Goal: Information Seeking & Learning: Learn about a topic

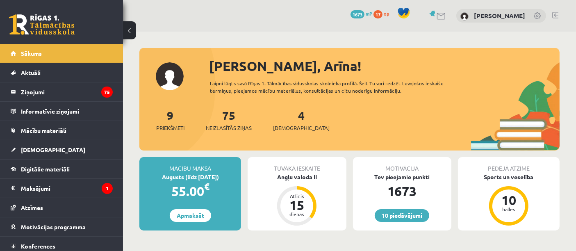
click at [227, 70] on div "[PERSON_NAME], Arīna!" at bounding box center [384, 66] width 350 height 20
click at [66, 97] on legend "Ziņojumi 75" at bounding box center [67, 91] width 92 height 19
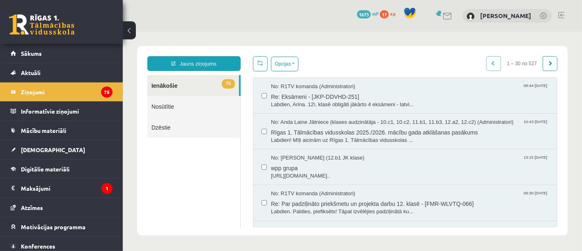
click at [211, 199] on ul "75 Ienākošie Nosūtītie Dzēstie" at bounding box center [193, 151] width 93 height 152
click at [431, 99] on span "Re: Eksāmeni - [JKP-DDVHD-251]" at bounding box center [410, 95] width 278 height 10
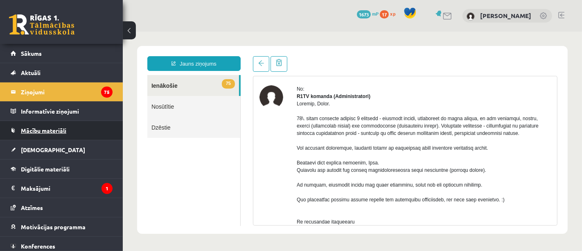
click at [43, 133] on link "Mācību materiāli" at bounding box center [62, 130] width 102 height 19
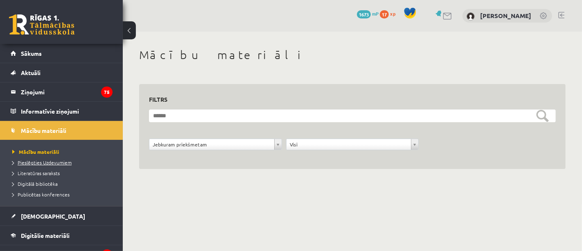
click at [45, 160] on span "Pieslēgties Uzdevumiem" at bounding box center [41, 162] width 59 height 7
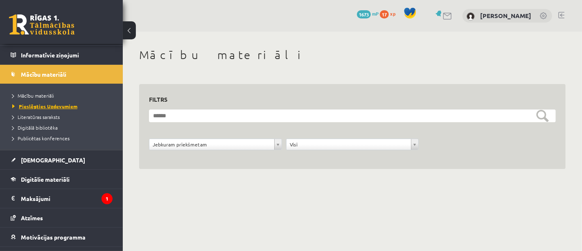
scroll to position [82, 0]
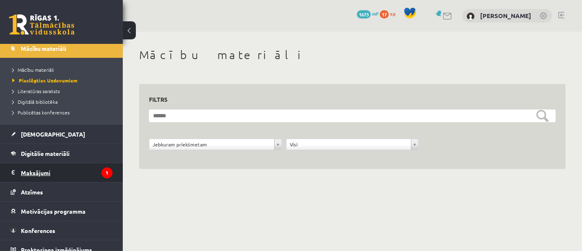
click at [55, 170] on legend "Maksājumi 1" at bounding box center [67, 172] width 92 height 19
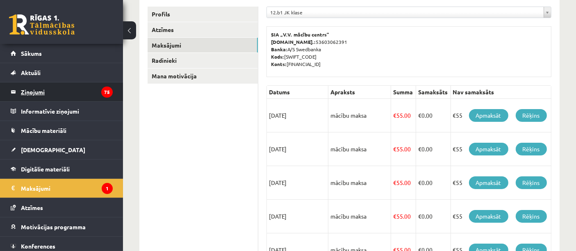
click at [59, 91] on legend "Ziņojumi 75" at bounding box center [67, 91] width 92 height 19
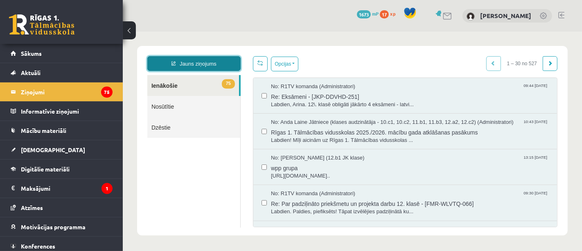
click at [190, 62] on link "Jauns ziņojums" at bounding box center [193, 63] width 93 height 15
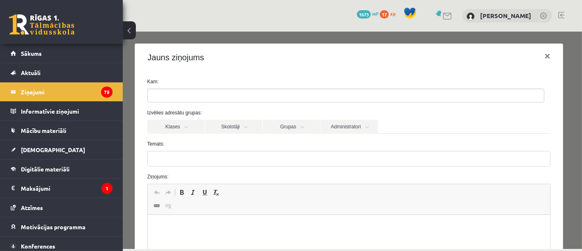
click at [188, 91] on ul at bounding box center [345, 94] width 397 height 13
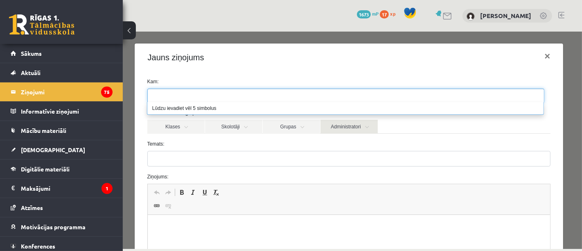
click at [324, 131] on link "Administratori" at bounding box center [348, 126] width 57 height 14
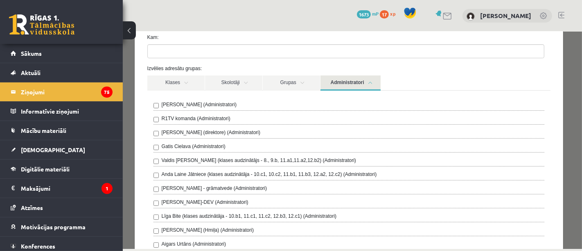
scroll to position [44, 0]
click at [359, 86] on link "Administratori" at bounding box center [350, 82] width 60 height 15
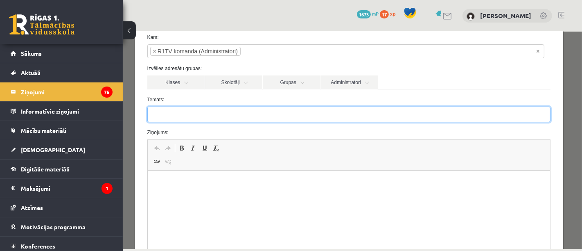
click at [251, 116] on input "Temats:" at bounding box center [349, 114] width 404 height 16
type input "**********"
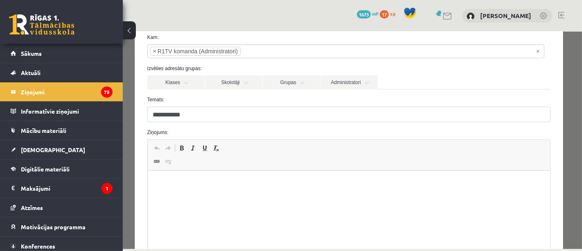
click at [223, 189] on html at bounding box center [348, 182] width 403 height 25
click at [223, 189] on body "******** ******" at bounding box center [349, 190] width 387 height 23
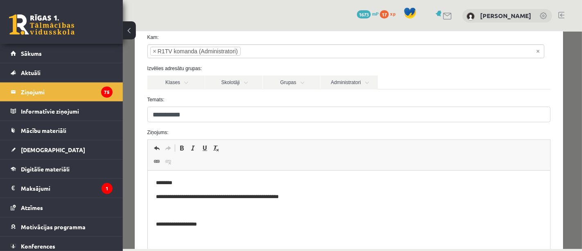
scroll to position [93, 0]
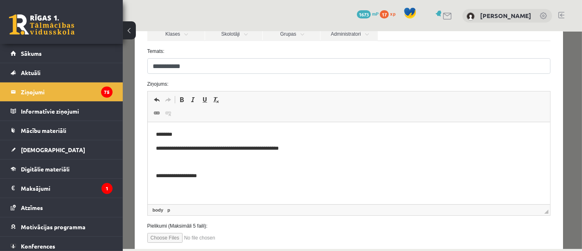
click at [262, 159] on p "Editor, wiswyg-editor-47363764856140-1756731159-115" at bounding box center [349, 162] width 387 height 9
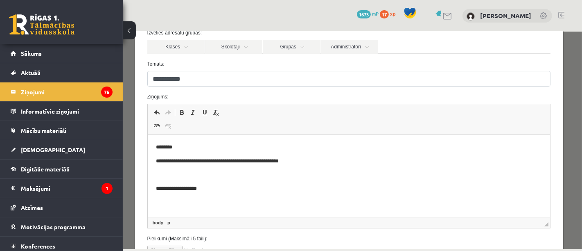
scroll to position [144, 0]
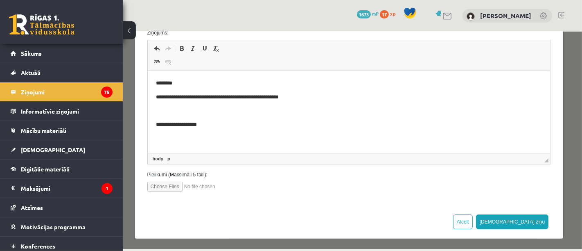
click at [177, 97] on p "**********" at bounding box center [346, 97] width 381 height 9
click at [174, 95] on p "**********" at bounding box center [346, 97] width 381 height 9
click at [179, 96] on p "**********" at bounding box center [346, 97] width 381 height 9
click at [523, 220] on button "Sūtīt ziņu" at bounding box center [512, 221] width 73 height 15
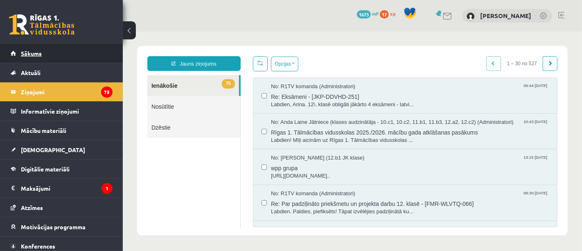
scroll to position [0, 0]
click at [61, 16] on link at bounding box center [42, 24] width 66 height 20
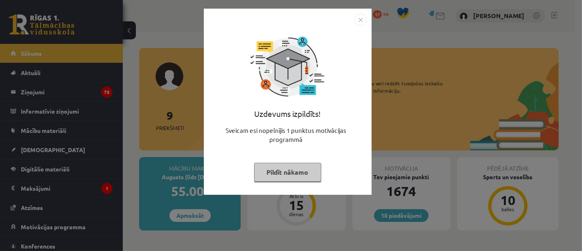
click at [266, 171] on button "Pildīt nākamo" at bounding box center [287, 172] width 67 height 19
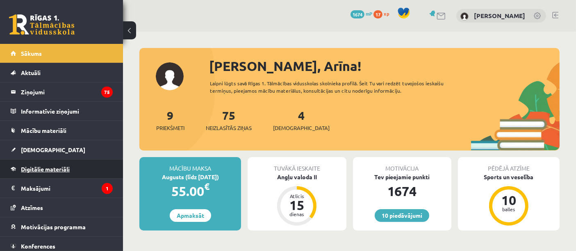
click at [55, 165] on span "Digitālie materiāli" at bounding box center [45, 168] width 49 height 7
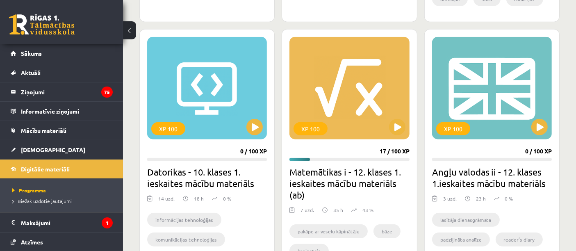
scroll to position [724, 0]
click at [539, 127] on button at bounding box center [539, 126] width 16 height 16
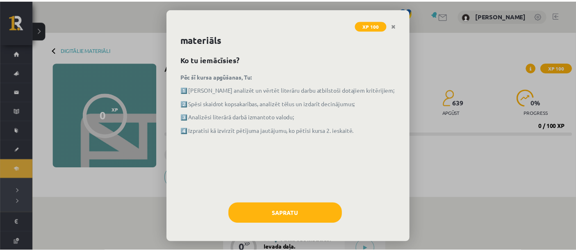
scroll to position [14, 0]
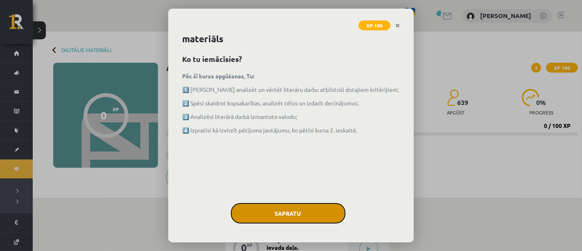
click at [282, 212] on button "Sapratu" at bounding box center [288, 213] width 115 height 20
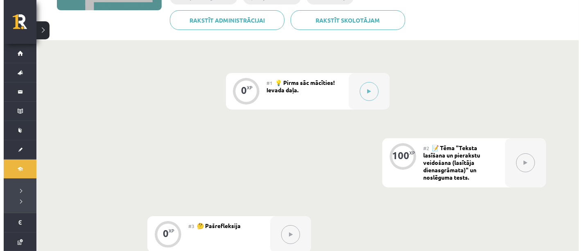
scroll to position [157, 0]
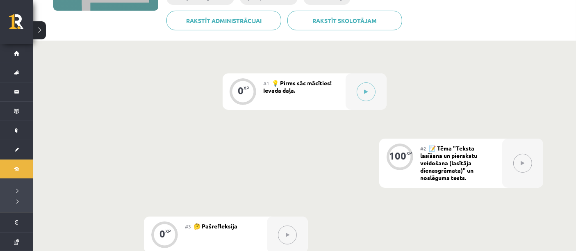
click at [43, 32] on button at bounding box center [39, 30] width 13 height 18
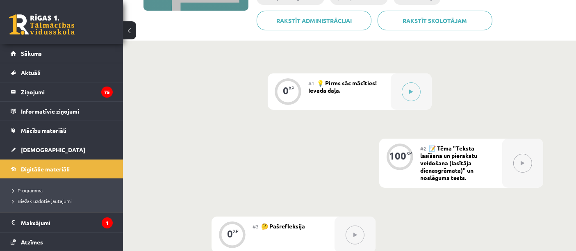
click at [229, 177] on div "0 XP #1 💡 Pirms sāc mācīties! Ievada daļa. 100 XP #2 📝 Tēma "Teksta lasīšana un…" at bounding box center [349, 162] width 387 height 179
click at [227, 169] on div "0 XP #1 💡 Pirms sāc mācīties! Ievada daļa. 100 XP #2 📝 Tēma "Teksta lasīšana un…" at bounding box center [349, 162] width 387 height 179
click at [401, 96] on div at bounding box center [410, 91] width 41 height 36
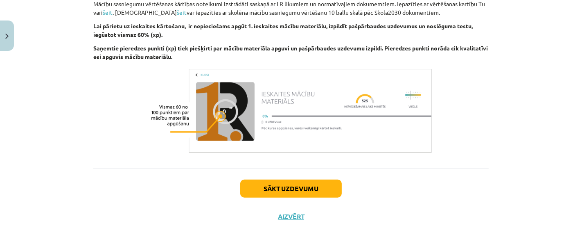
scroll to position [494, 0]
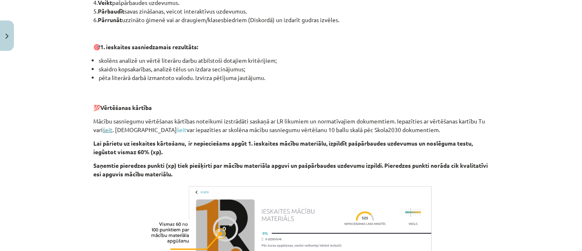
click at [108, 131] on link "šeit" at bounding box center [108, 129] width 10 height 7
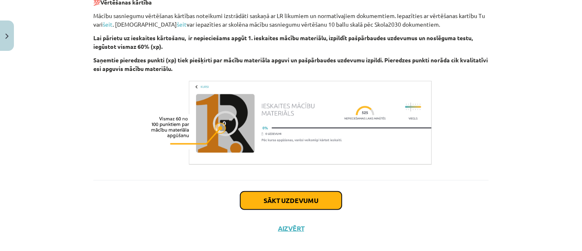
click at [262, 195] on button "Sākt uzdevumu" at bounding box center [291, 200] width 102 height 18
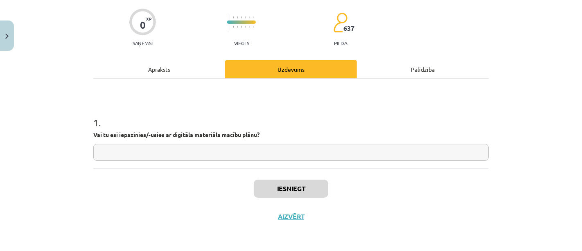
scroll to position [20, 0]
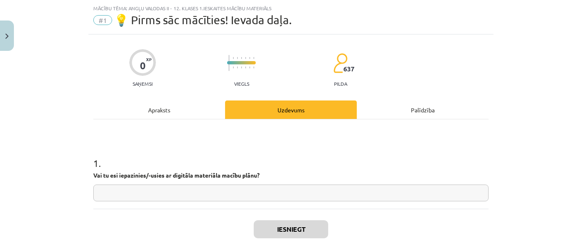
click at [234, 197] on input "text" at bounding box center [291, 192] width 396 height 17
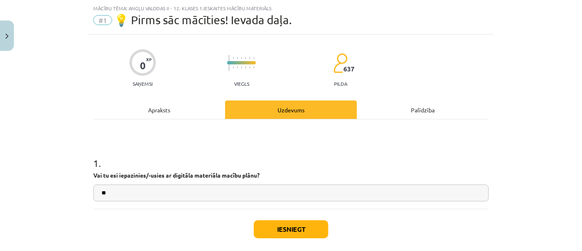
type input "**"
click at [283, 229] on button "Iesniegt" at bounding box center [291, 229] width 75 height 18
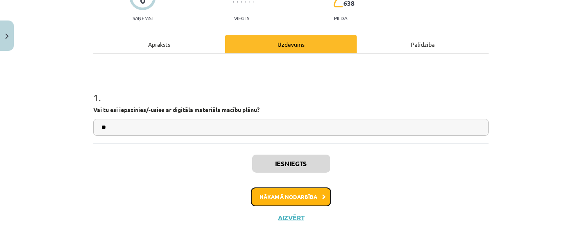
click at [278, 201] on button "Nākamā nodarbība" at bounding box center [291, 196] width 80 height 19
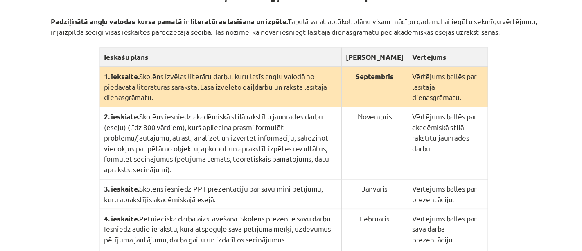
scroll to position [145, 0]
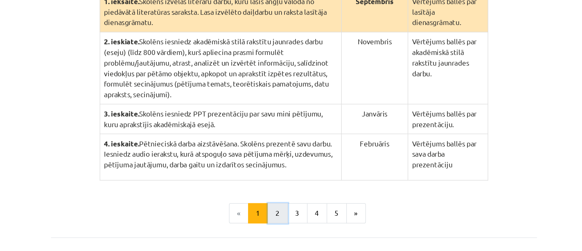
click at [275, 206] on button "2" at bounding box center [278, 212] width 16 height 16
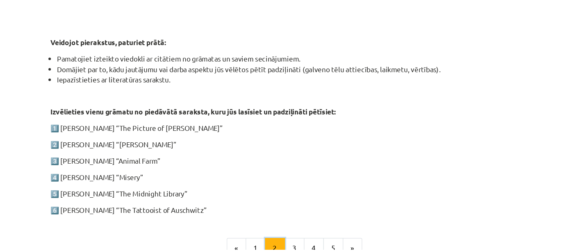
scroll to position [399, 0]
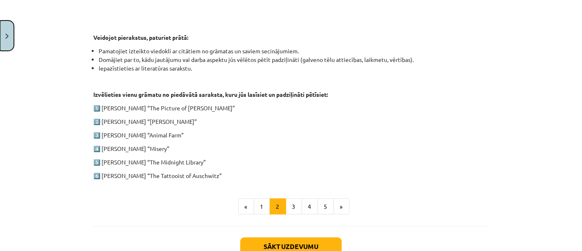
click at [5, 37] on button "Close" at bounding box center [7, 35] width 14 height 30
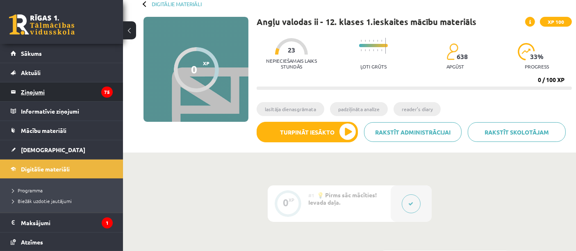
click at [56, 89] on legend "Ziņojumi 75" at bounding box center [67, 91] width 92 height 19
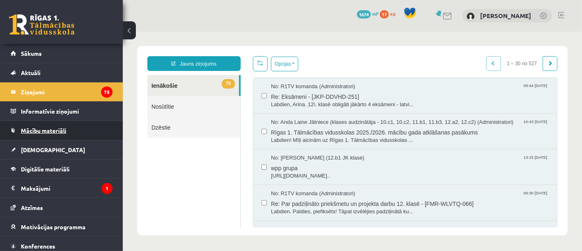
click at [69, 131] on link "Mācību materiāli" at bounding box center [62, 130] width 102 height 19
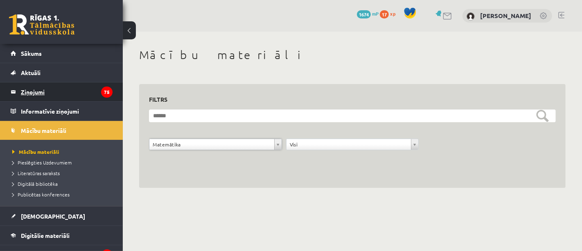
click at [57, 92] on legend "Ziņojumi 75" at bounding box center [67, 91] width 92 height 19
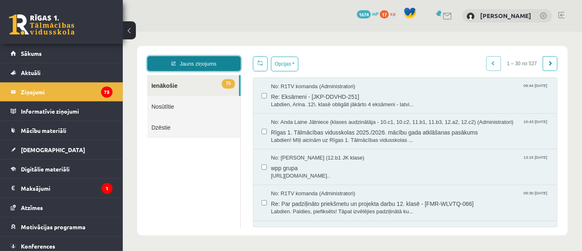
click at [215, 63] on link "Jauns ziņojums" at bounding box center [193, 63] width 93 height 15
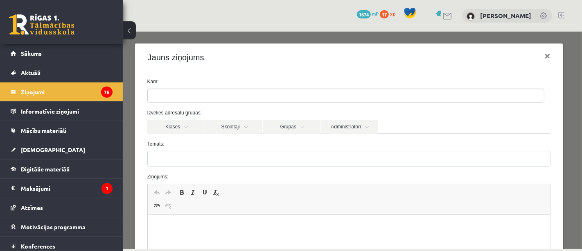
click at [201, 95] on ul at bounding box center [345, 94] width 397 height 13
click at [347, 131] on link "Administratori" at bounding box center [348, 126] width 57 height 14
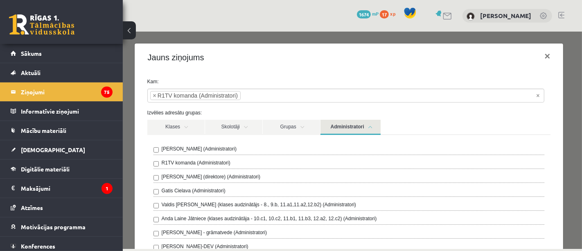
click at [354, 127] on link "Administratori" at bounding box center [350, 126] width 60 height 15
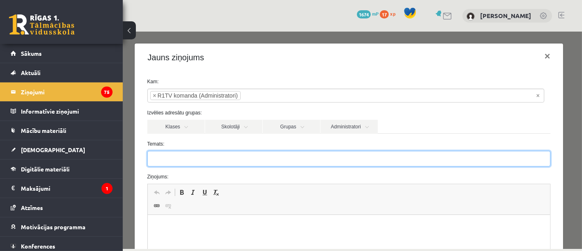
click at [308, 156] on input "Temats:" at bounding box center [349, 158] width 404 height 16
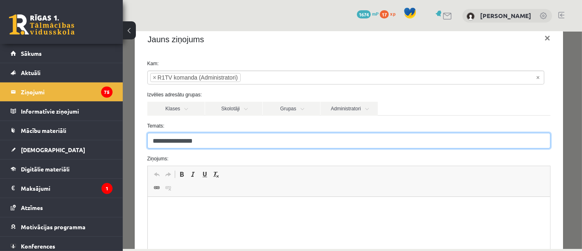
type input "**********"
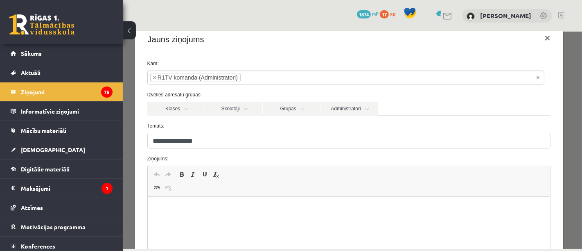
click at [257, 202] on html at bounding box center [348, 209] width 403 height 25
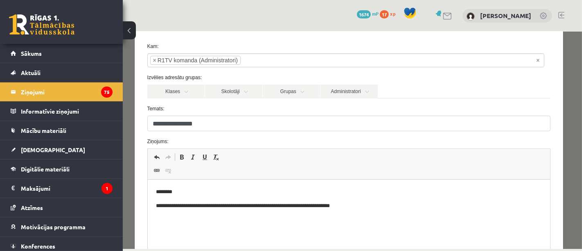
scroll to position [35, 0]
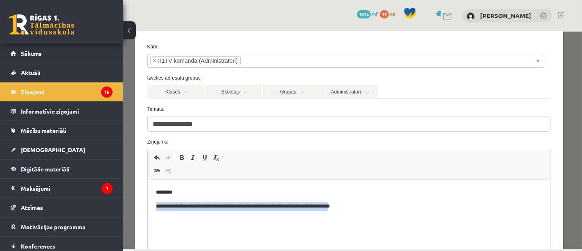
drag, startPoint x: 353, startPoint y: 206, endPoint x: 170, endPoint y: 354, distance: 235.2
click at [147, 207] on html "**********" at bounding box center [348, 199] width 403 height 39
copy p "**********"
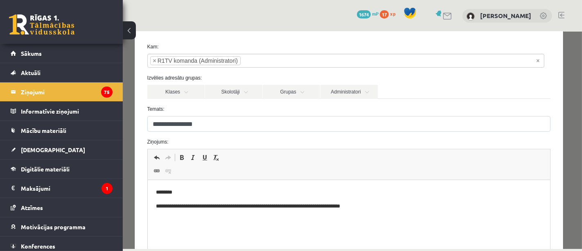
click at [159, 205] on p "**********" at bounding box center [346, 206] width 381 height 9
click at [367, 205] on p "**********" at bounding box center [346, 206] width 381 height 9
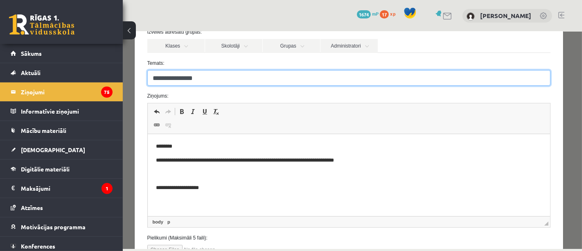
click at [161, 79] on input "**********" at bounding box center [349, 78] width 404 height 16
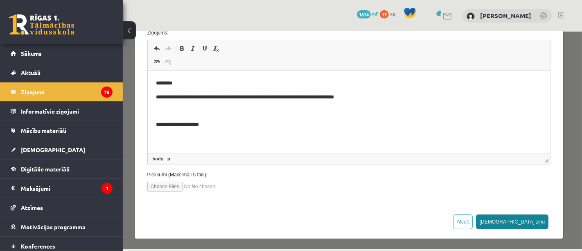
type input "**********"
click at [527, 218] on button "Sūtīt ziņu" at bounding box center [512, 221] width 73 height 15
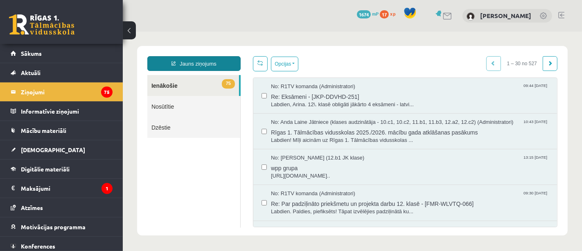
scroll to position [0, 0]
click at [53, 29] on link at bounding box center [42, 24] width 66 height 20
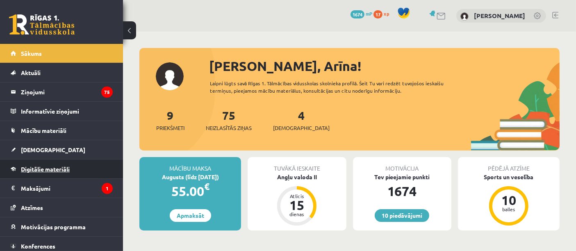
click at [54, 174] on link "Digitālie materiāli" at bounding box center [62, 168] width 102 height 19
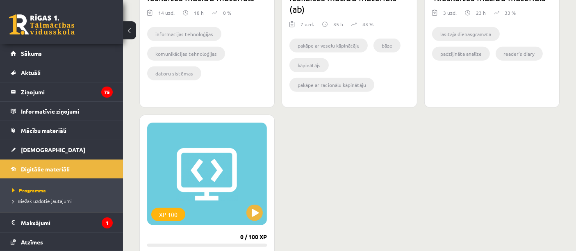
scroll to position [832, 0]
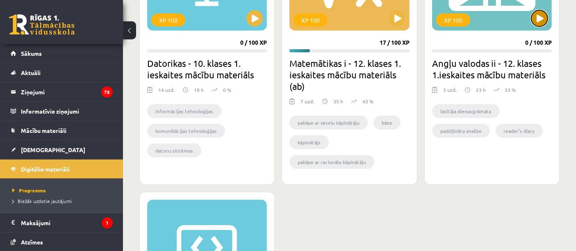
click at [535, 20] on button at bounding box center [539, 18] width 16 height 16
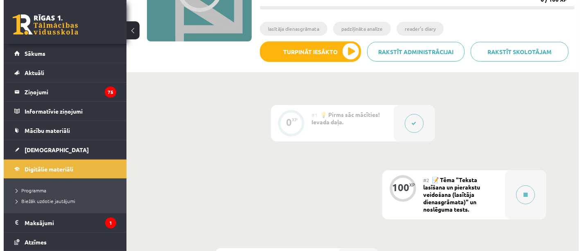
scroll to position [126, 0]
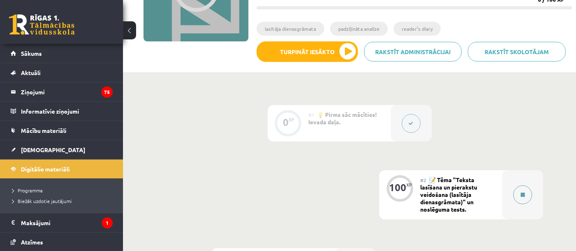
click at [513, 190] on button at bounding box center [522, 194] width 19 height 19
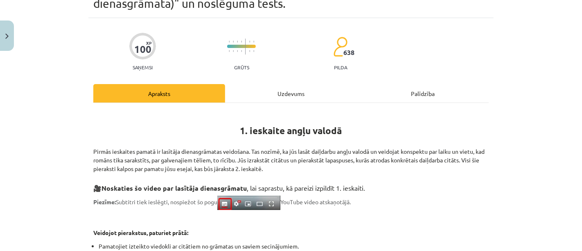
scroll to position [43, 0]
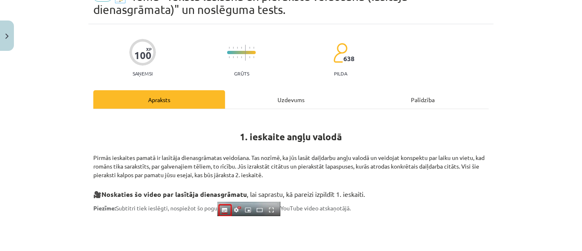
click at [250, 93] on div "Uzdevums" at bounding box center [291, 99] width 132 height 18
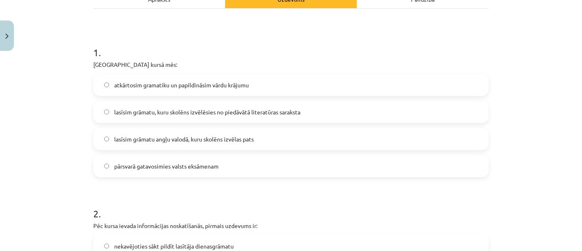
scroll to position [47, 0]
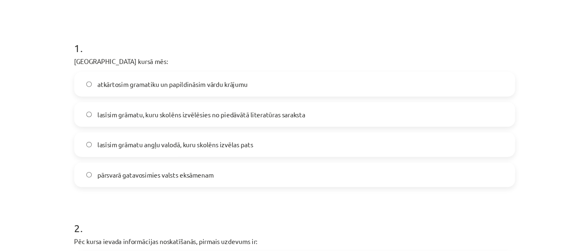
click at [226, 111] on span "lasīsim grāmatu, kuru skolēns izvēlēsies no piedāvātā literatūras saraksta" at bounding box center [207, 112] width 186 height 9
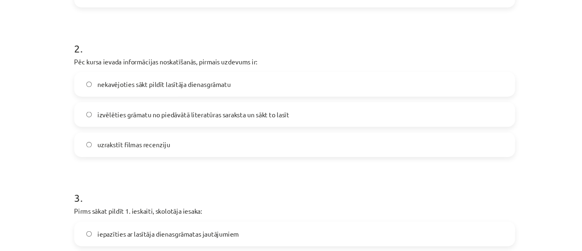
click at [134, 116] on label "izvēlēties grāmatu no piedāvātā literatūras saraksta un sākt to lasīt" at bounding box center [291, 112] width 394 height 20
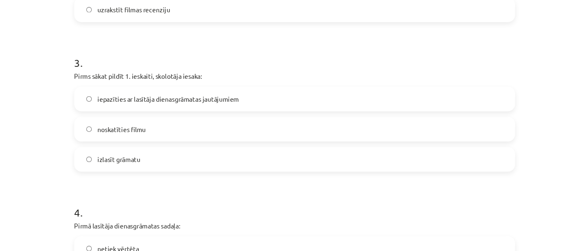
scroll to position [434, 0]
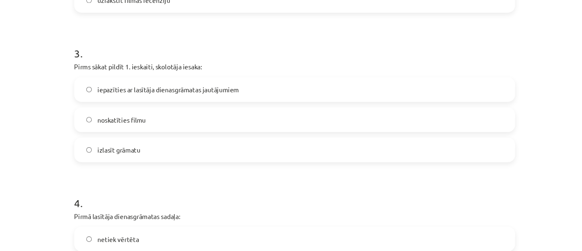
click at [116, 148] on label "izlasīt grāmatu" at bounding box center [291, 144] width 394 height 20
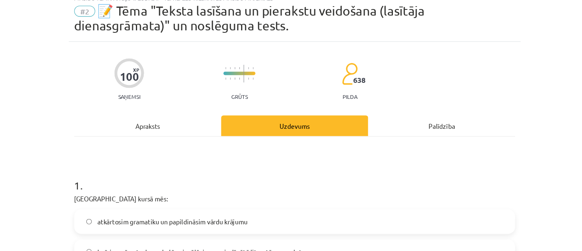
scroll to position [16, 0]
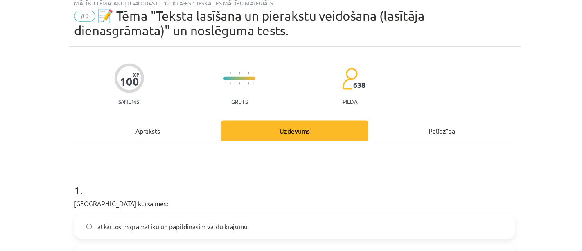
click at [167, 128] on div "Apraksts" at bounding box center [159, 126] width 132 height 18
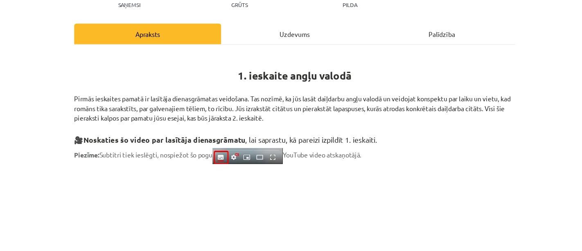
scroll to position [95, 0]
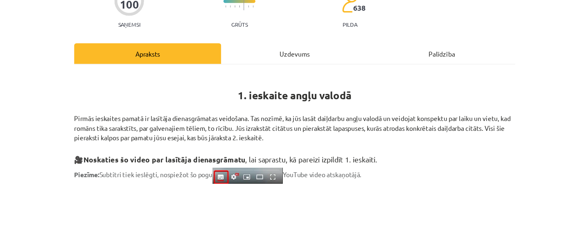
click at [265, 49] on div "Uzdevums" at bounding box center [291, 48] width 132 height 18
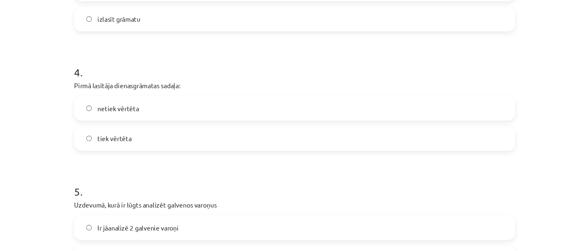
scroll to position [575, 0]
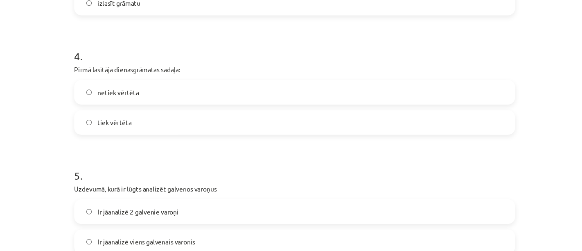
click at [173, 111] on label "tiek vērtēta" at bounding box center [291, 110] width 394 height 20
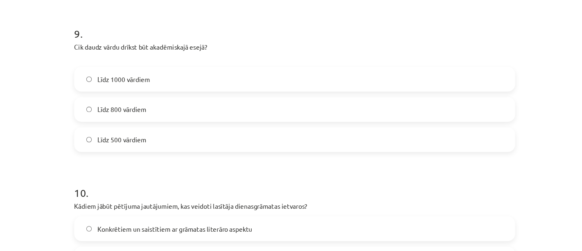
scroll to position [1239, 0]
click at [130, 98] on span "Līdz 800 vārdiem" at bounding box center [136, 97] width 44 height 9
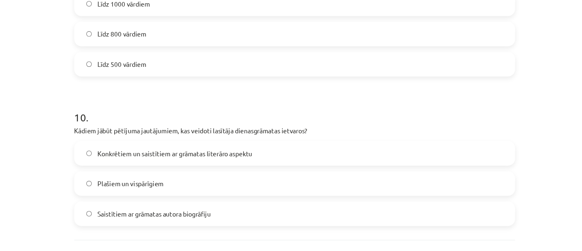
scroll to position [1306, 0]
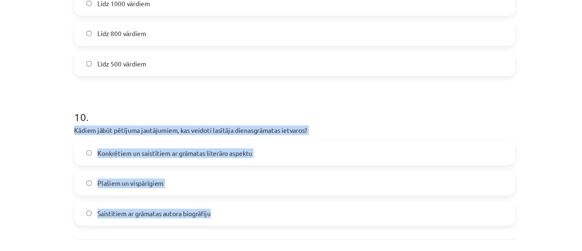
drag, startPoint x: 86, startPoint y: 111, endPoint x: 245, endPoint y: 190, distance: 177.1
copy div "Kādiem jābūt pētījuma jautājumiem, kas veidoti lasītāja dienasgrāmatas ietvaros…"
click at [67, 152] on div "Mācību tēma: Angļu valodas ii - 12. klases 1.ieskaites mācību materiāls #2 📝 Tē…" at bounding box center [291, 125] width 582 height 251
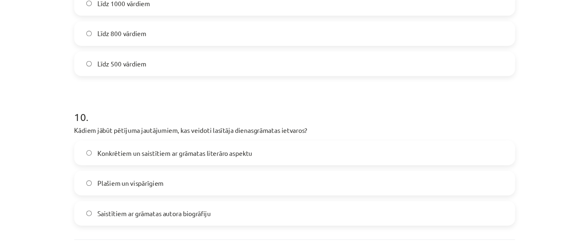
click at [140, 137] on span "Konkrētiem un saistītiem ar grāmatas literāro aspektu" at bounding box center [183, 137] width 139 height 9
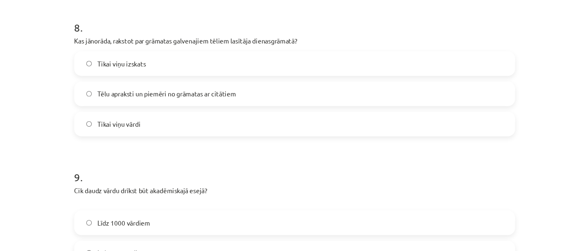
scroll to position [1107, 0]
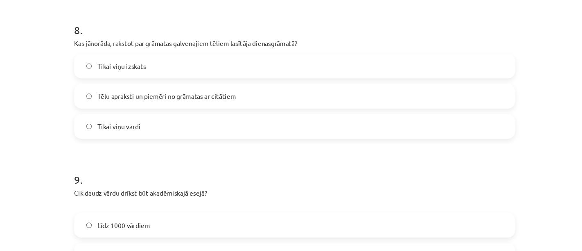
click at [141, 84] on span "Tēlu apraksti un piemēri no grāmatas ar citātiem" at bounding box center [176, 86] width 124 height 9
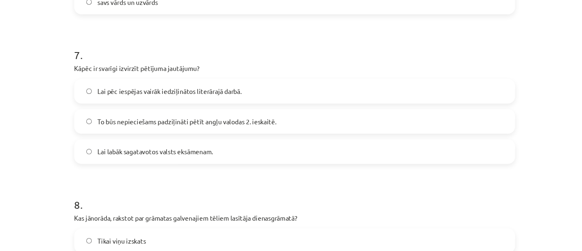
scroll to position [950, 0]
click at [127, 115] on label "To būs nepieciešams padziļināti pētīt angļu valodas 2. ieskaitē." at bounding box center [291, 109] width 394 height 20
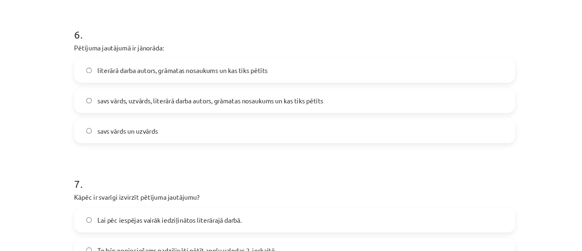
scroll to position [831, 0]
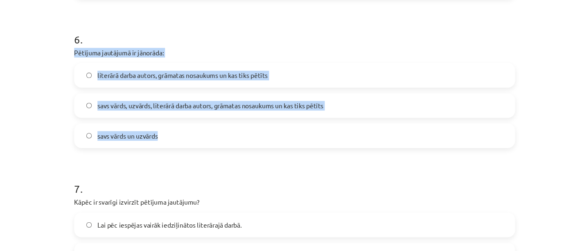
drag, startPoint x: 86, startPoint y: 40, endPoint x: 215, endPoint y: 118, distance: 151.0
copy div "Pētījuma jautājumā ir jānorāda: literārā darba autors, grāmatas nosaukums un ka…"
click at [62, 109] on div "Mācību tēma: Angļu valodas ii - 12. klases 1.ieskaites mācību materiāls #2 📝 Tē…" at bounding box center [291, 125] width 582 height 251
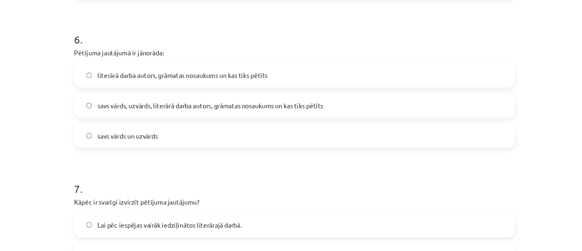
click at [112, 72] on label "literārā darba autors, grāmatas nosaukums un kas tiks pētīts" at bounding box center [291, 67] width 394 height 20
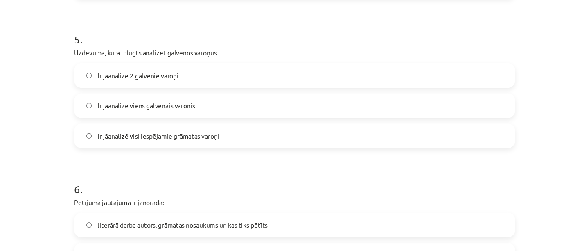
scroll to position [696, 0]
click at [127, 73] on label "Ir jāanalizē 2 galvenie varoņi" at bounding box center [291, 68] width 394 height 20
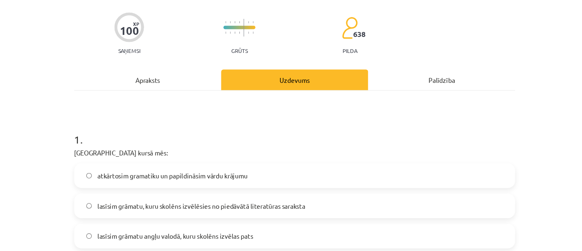
click at [177, 67] on div "Apraksts" at bounding box center [159, 71] width 132 height 18
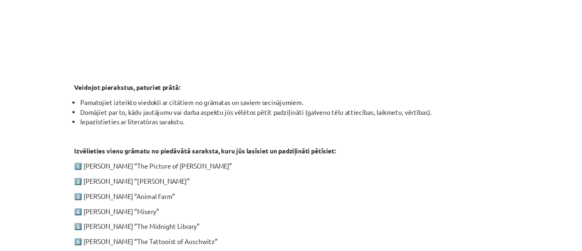
scroll to position [455, 0]
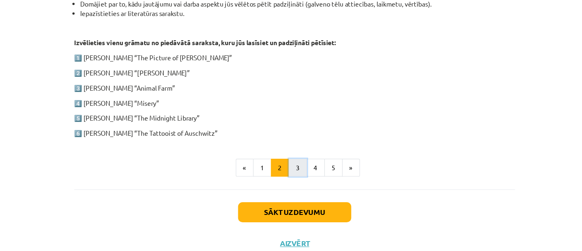
click at [288, 144] on button "3" at bounding box center [294, 150] width 16 height 16
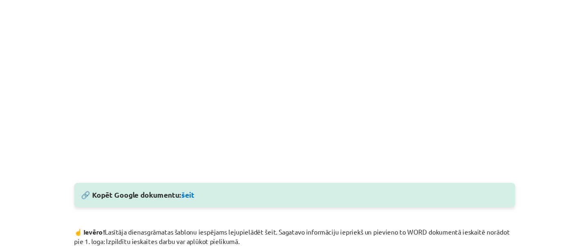
scroll to position [318, 0]
click at [195, 175] on link "šeit" at bounding box center [195, 174] width 11 height 9
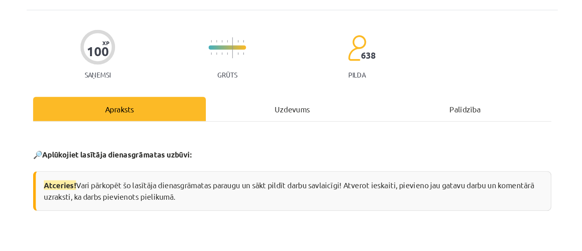
scroll to position [0, 0]
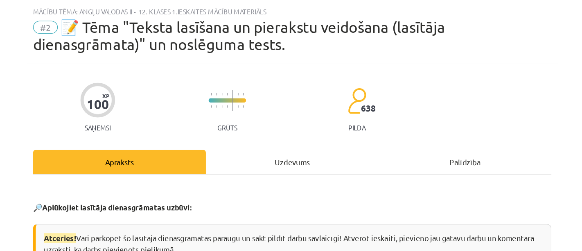
click at [272, 144] on div "Uzdevums" at bounding box center [291, 143] width 132 height 18
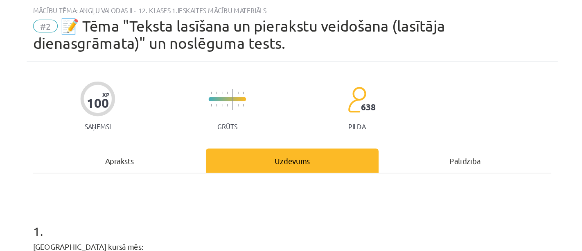
scroll to position [47, 0]
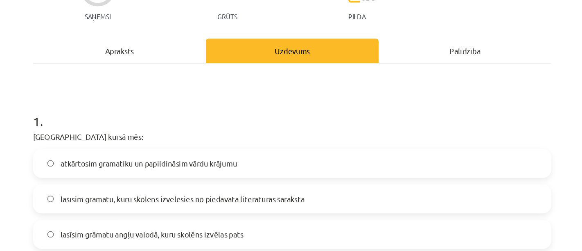
click at [158, 35] on div "Apraksts" at bounding box center [159, 38] width 132 height 18
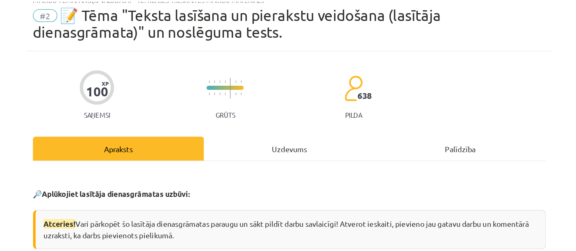
scroll to position [20, 0]
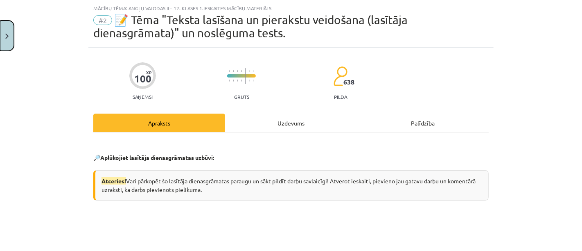
click at [4, 39] on button "Close" at bounding box center [7, 35] width 14 height 30
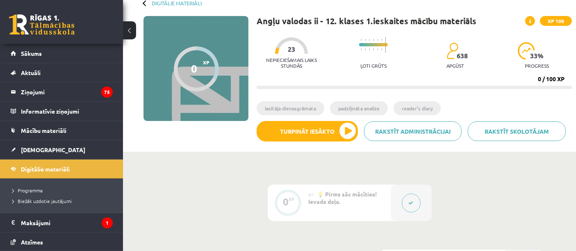
click at [35, 31] on link at bounding box center [42, 24] width 66 height 20
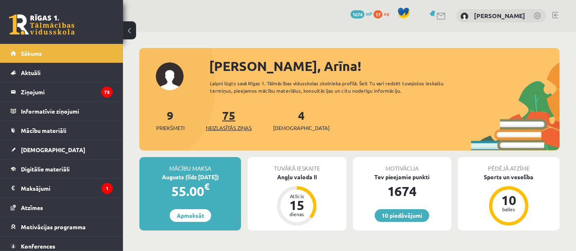
click at [234, 128] on span "Neizlasītās ziņas" at bounding box center [229, 128] width 46 height 8
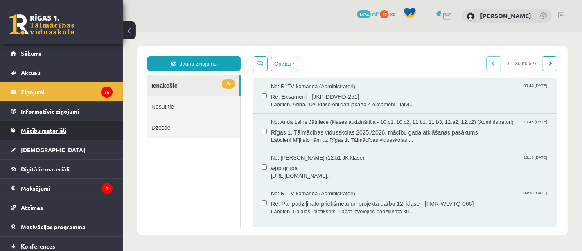
click at [77, 129] on link "Mācību materiāli" at bounding box center [62, 130] width 102 height 19
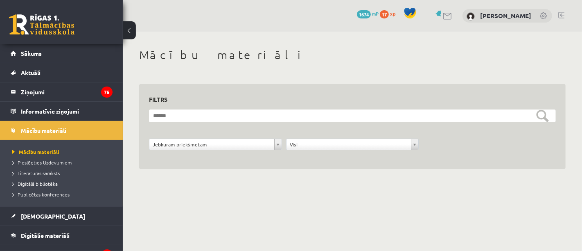
click at [560, 13] on link at bounding box center [562, 15] width 6 height 7
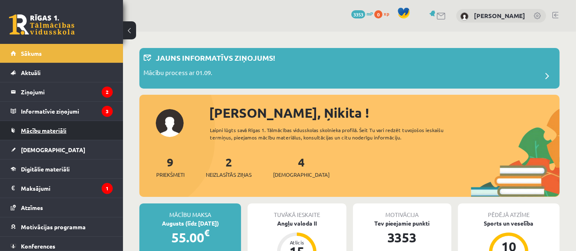
click at [59, 130] on span "Mācību materiāli" at bounding box center [43, 130] width 45 height 7
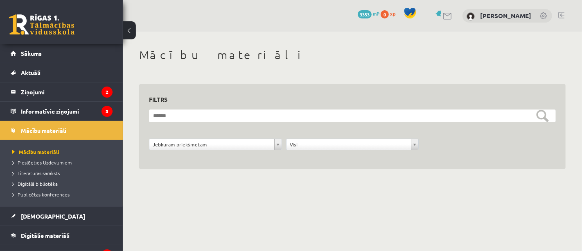
click at [563, 16] on link at bounding box center [562, 15] width 6 height 7
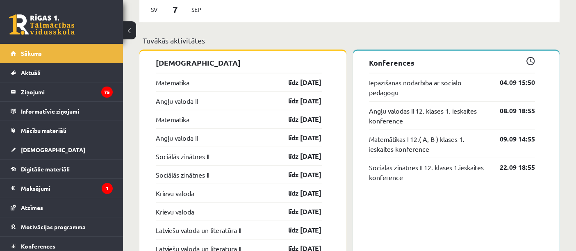
scroll to position [630, 0]
click at [74, 149] on link "[DEMOGRAPHIC_DATA]" at bounding box center [62, 149] width 102 height 19
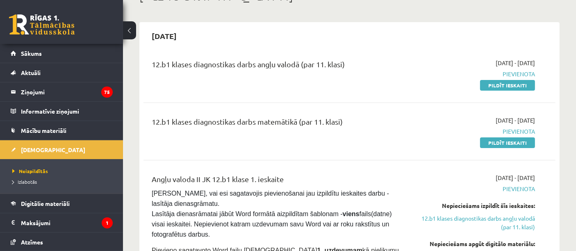
scroll to position [162, 0]
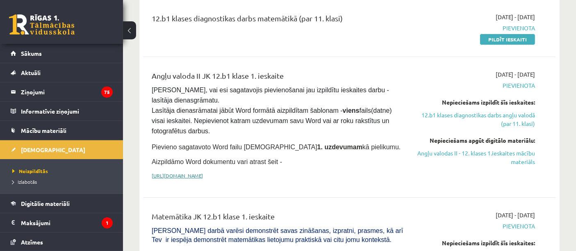
click at [203, 172] on link "[URL][DOMAIN_NAME]" at bounding box center [177, 175] width 51 height 7
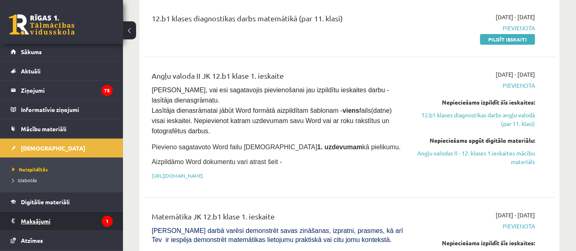
scroll to position [1, 0]
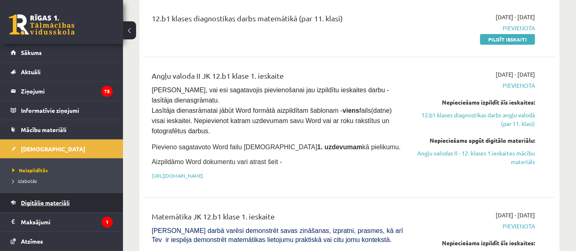
click at [52, 207] on link "Digitālie materiāli" at bounding box center [62, 202] width 102 height 19
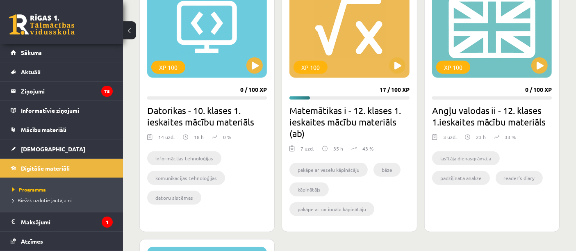
scroll to position [788, 0]
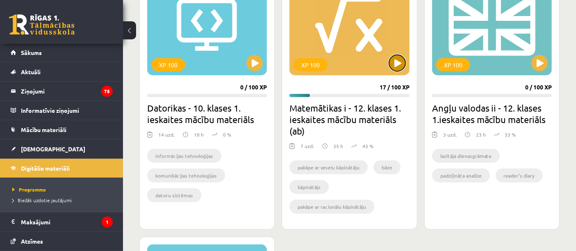
click at [391, 60] on button at bounding box center [397, 63] width 16 height 16
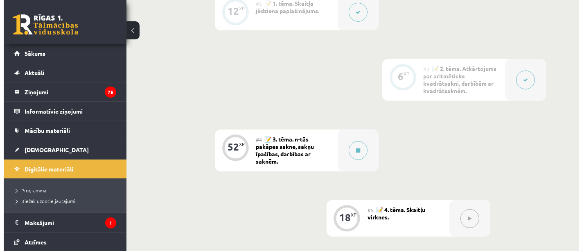
scroll to position [362, 0]
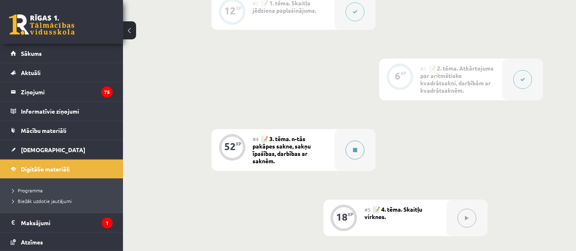
click at [350, 152] on button at bounding box center [354, 149] width 19 height 19
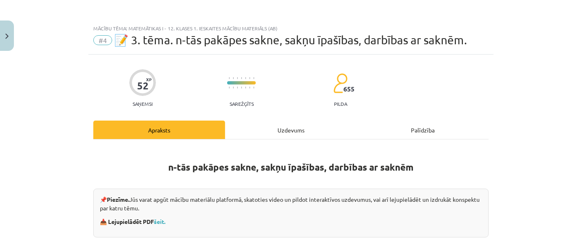
click at [316, 121] on div "Uzdevums" at bounding box center [291, 129] width 132 height 18
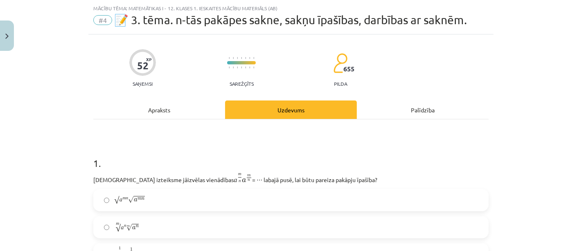
click at [170, 102] on div "Apraksts" at bounding box center [159, 109] width 132 height 18
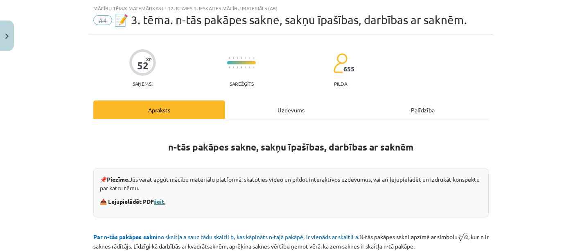
click at [158, 203] on link "šeit." at bounding box center [159, 200] width 11 height 7
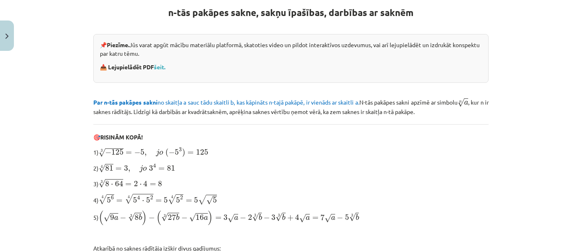
scroll to position [116, 0]
